Goal: Browse casually

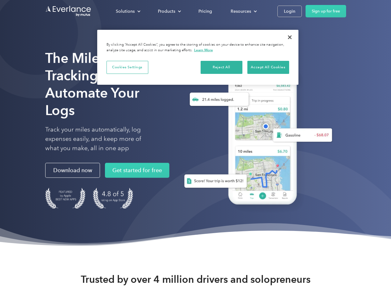
click at [128, 11] on div "Solutions" at bounding box center [125, 11] width 19 height 8
click at [169, 11] on div "Products" at bounding box center [166, 11] width 17 height 8
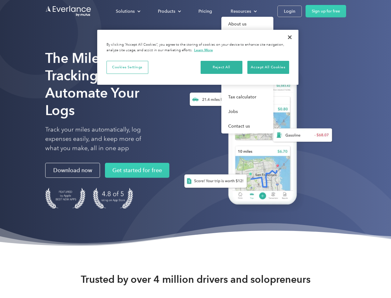
click at [243, 11] on div "Resources" at bounding box center [241, 11] width 20 height 8
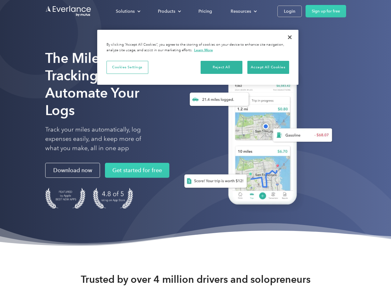
click at [127, 67] on button "Cookies Settings" at bounding box center [128, 67] width 42 height 13
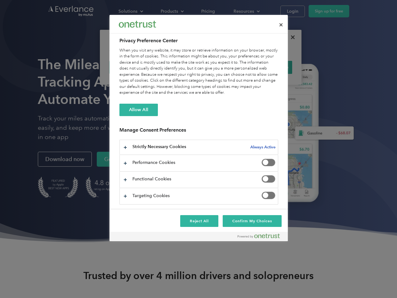
click at [222, 67] on div "When you visit any website, it may store or retrieve information on your browse…" at bounding box center [198, 71] width 159 height 48
click at [268, 67] on div "When you visit any website, it may store or retrieve information on your browse…" at bounding box center [198, 71] width 159 height 48
click at [290, 37] on div at bounding box center [198, 149] width 397 height 298
